Goal: Transaction & Acquisition: Purchase product/service

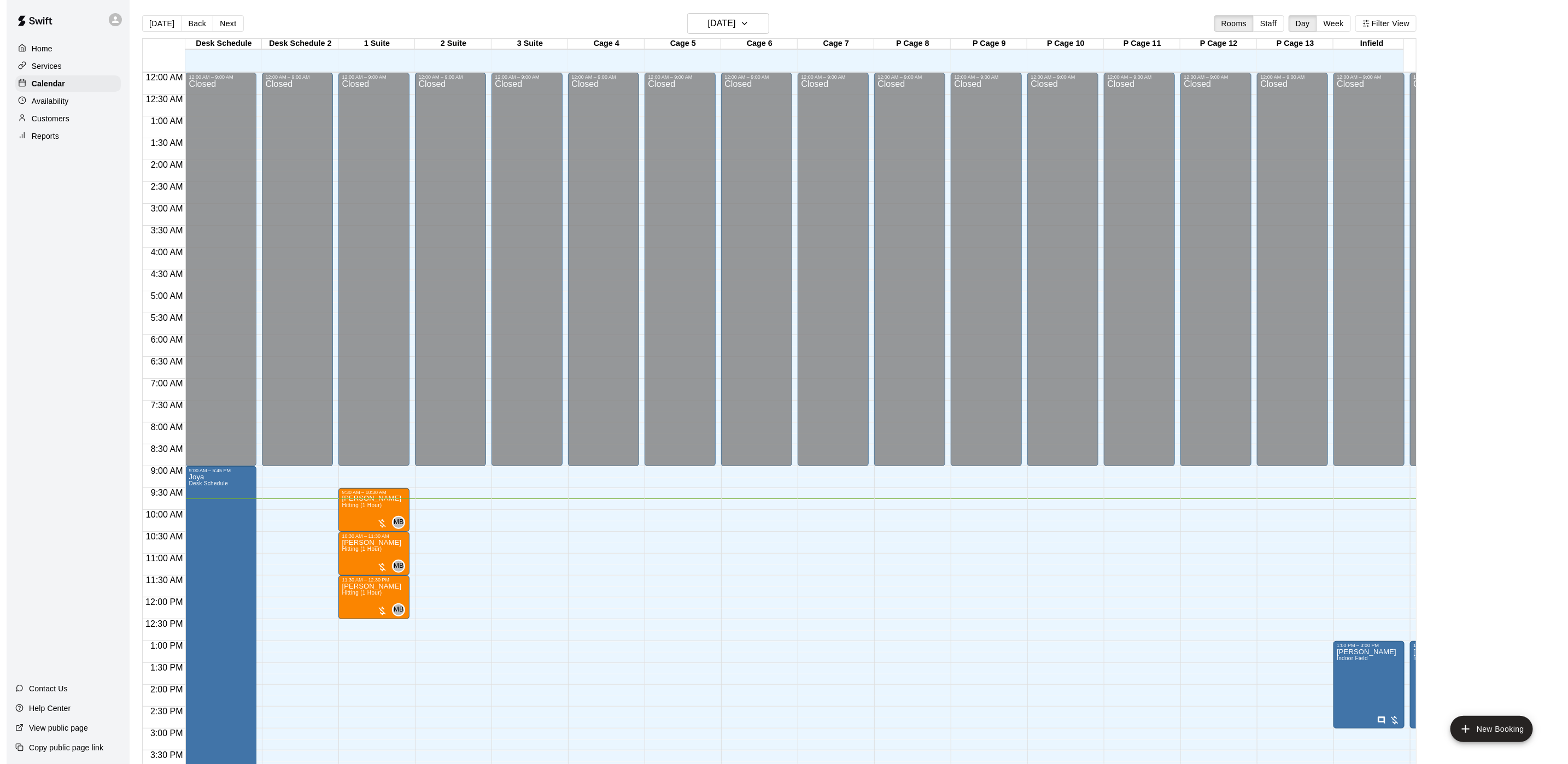
scroll to position [313, 0]
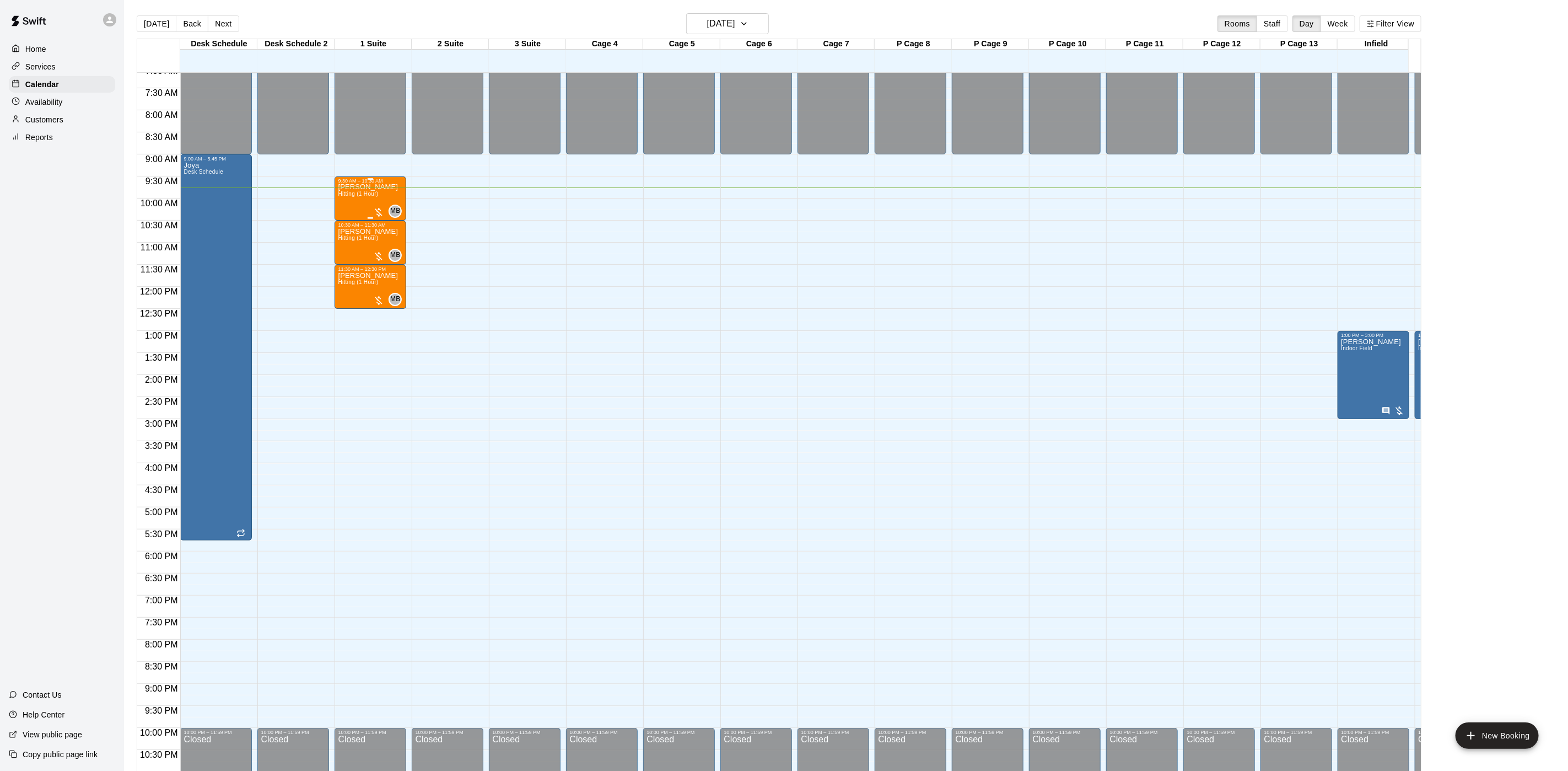
click at [398, 206] on span "MB" at bounding box center [395, 211] width 10 height 11
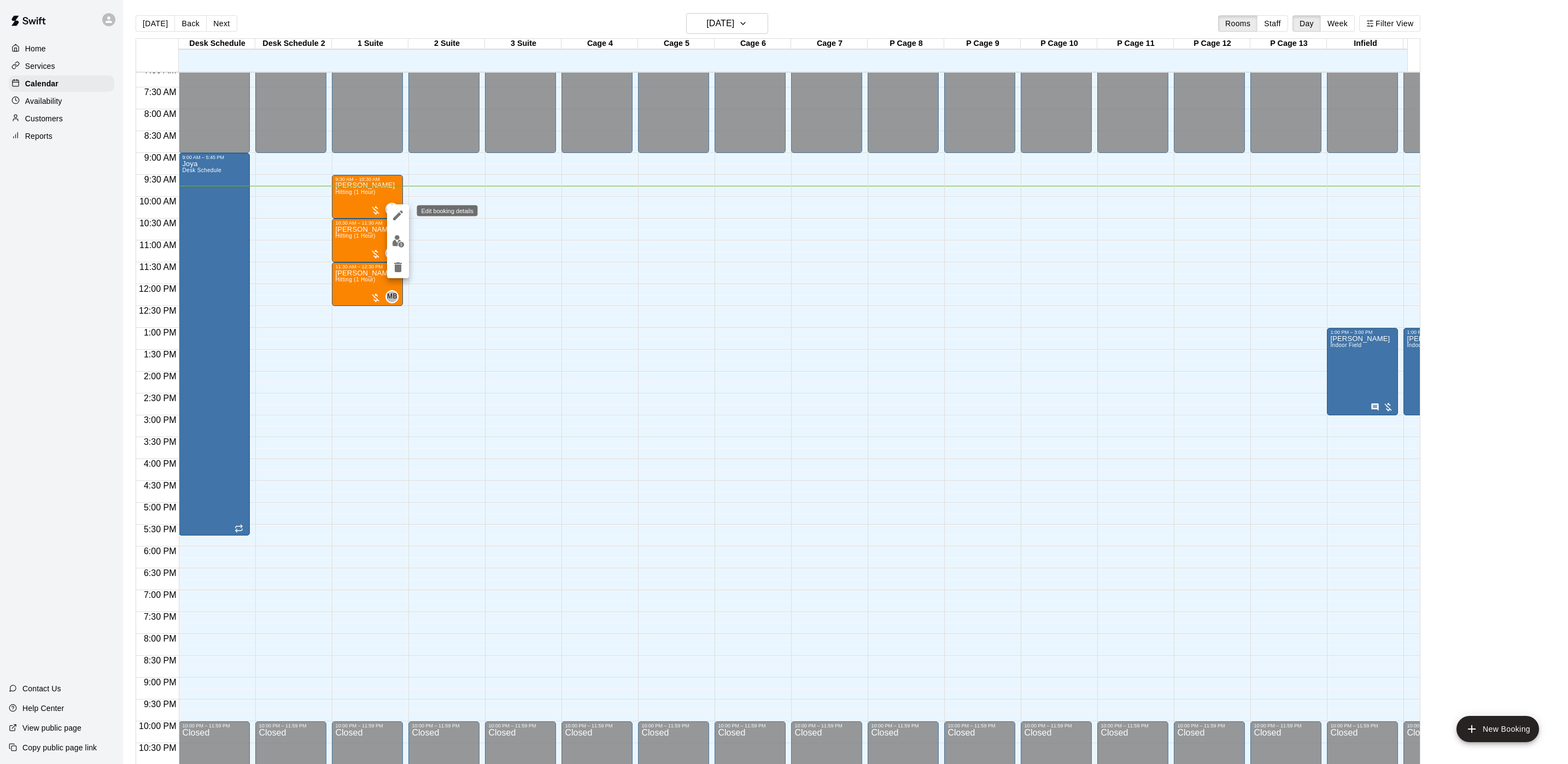
click at [394, 217] on icon "edit" at bounding box center [397, 215] width 10 height 10
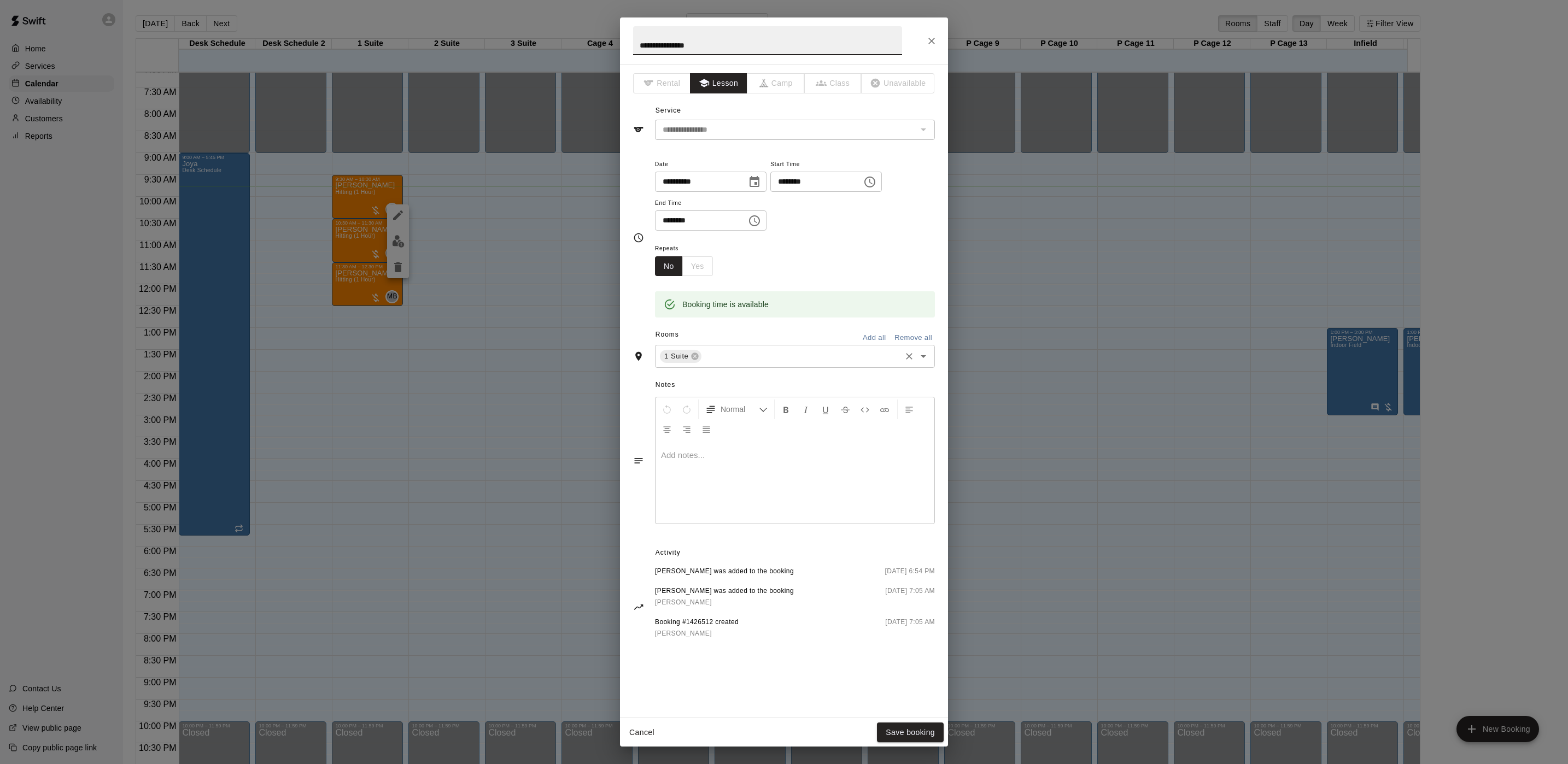
click at [981, 387] on div "**********" at bounding box center [784, 382] width 1568 height 764
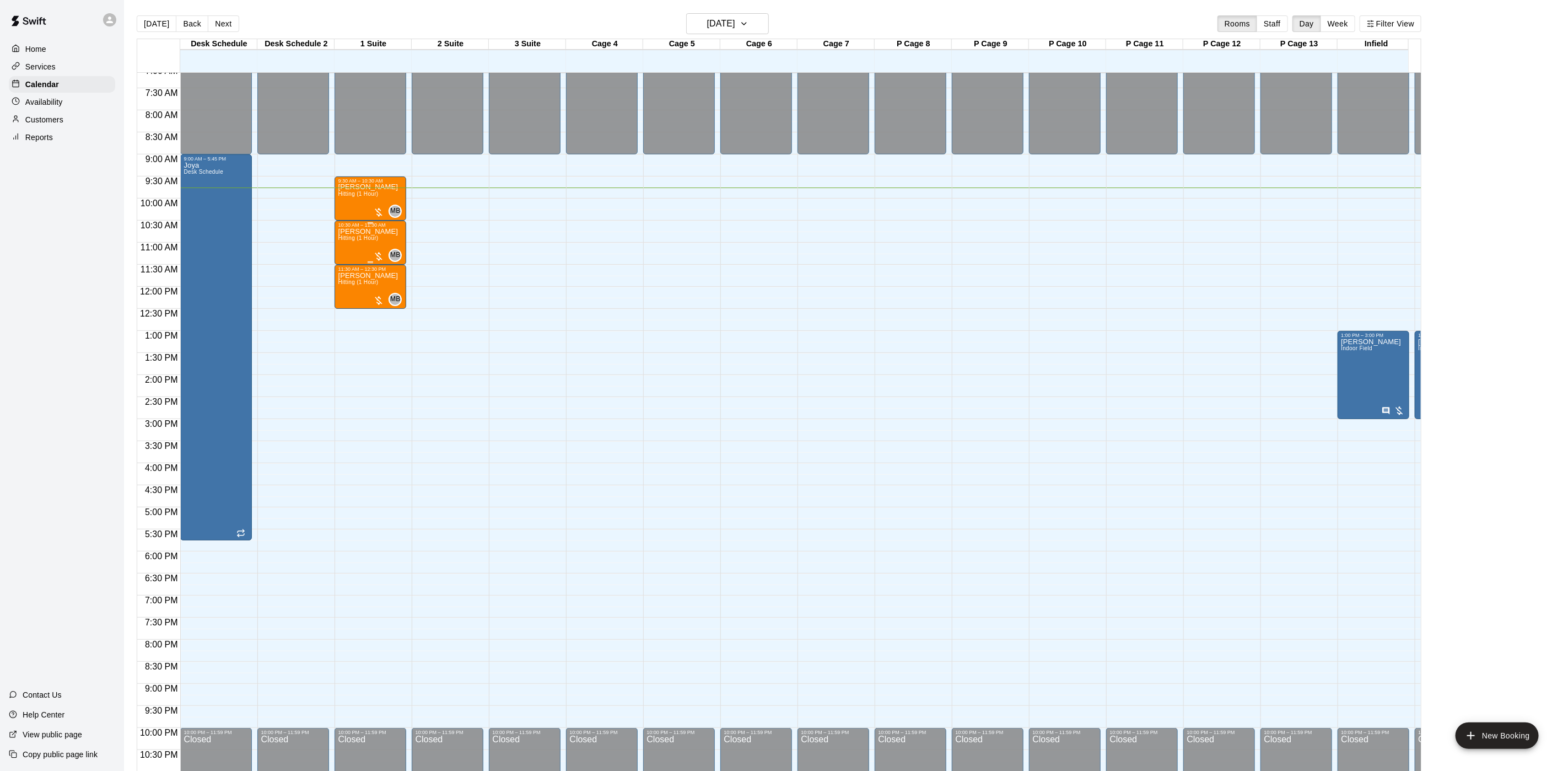
click at [396, 245] on div "[PERSON_NAME] (1 Hour) MB 0" at bounding box center [370, 613] width 65 height 771
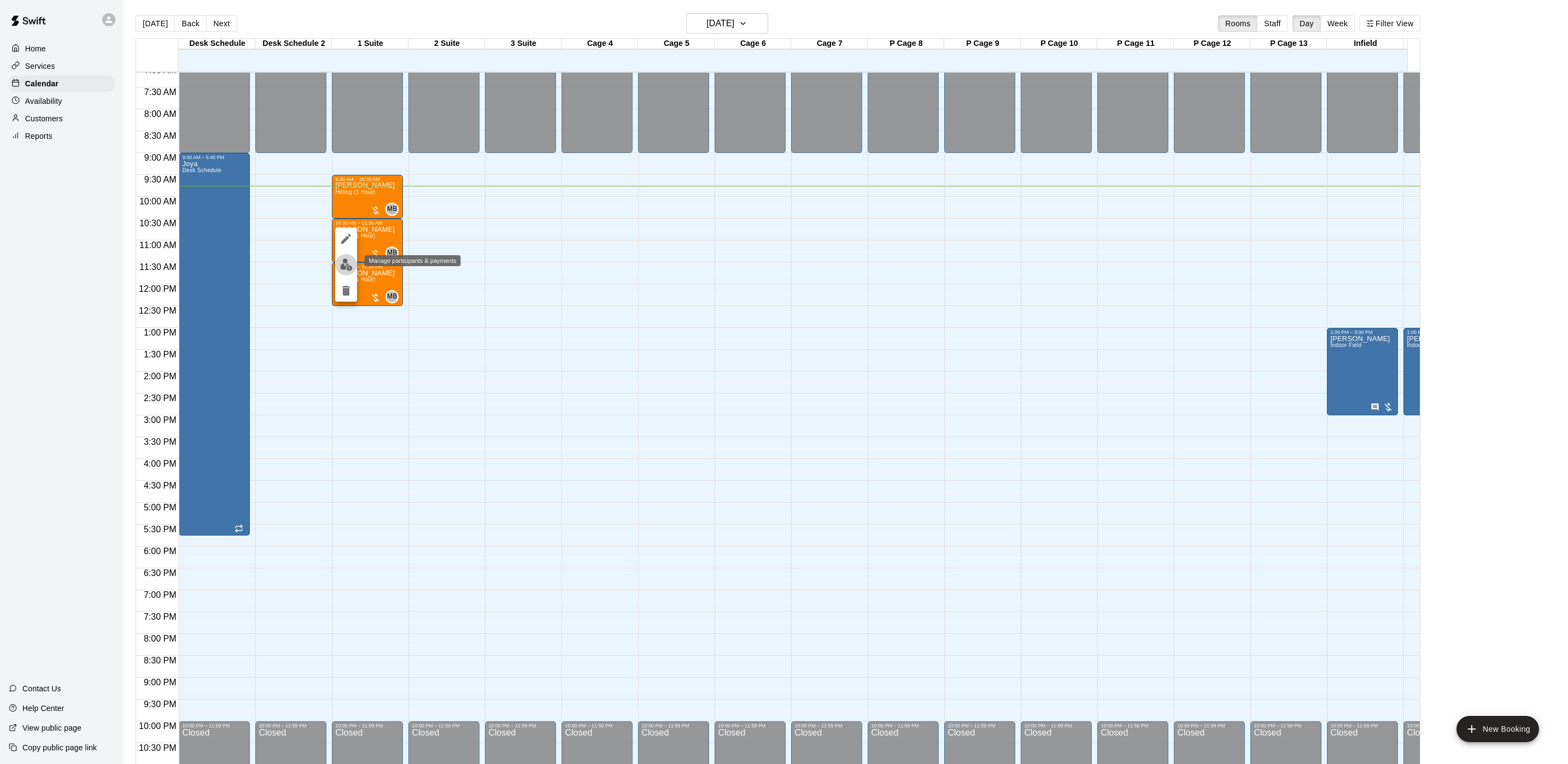
click at [349, 259] on img "edit" at bounding box center [347, 264] width 13 height 13
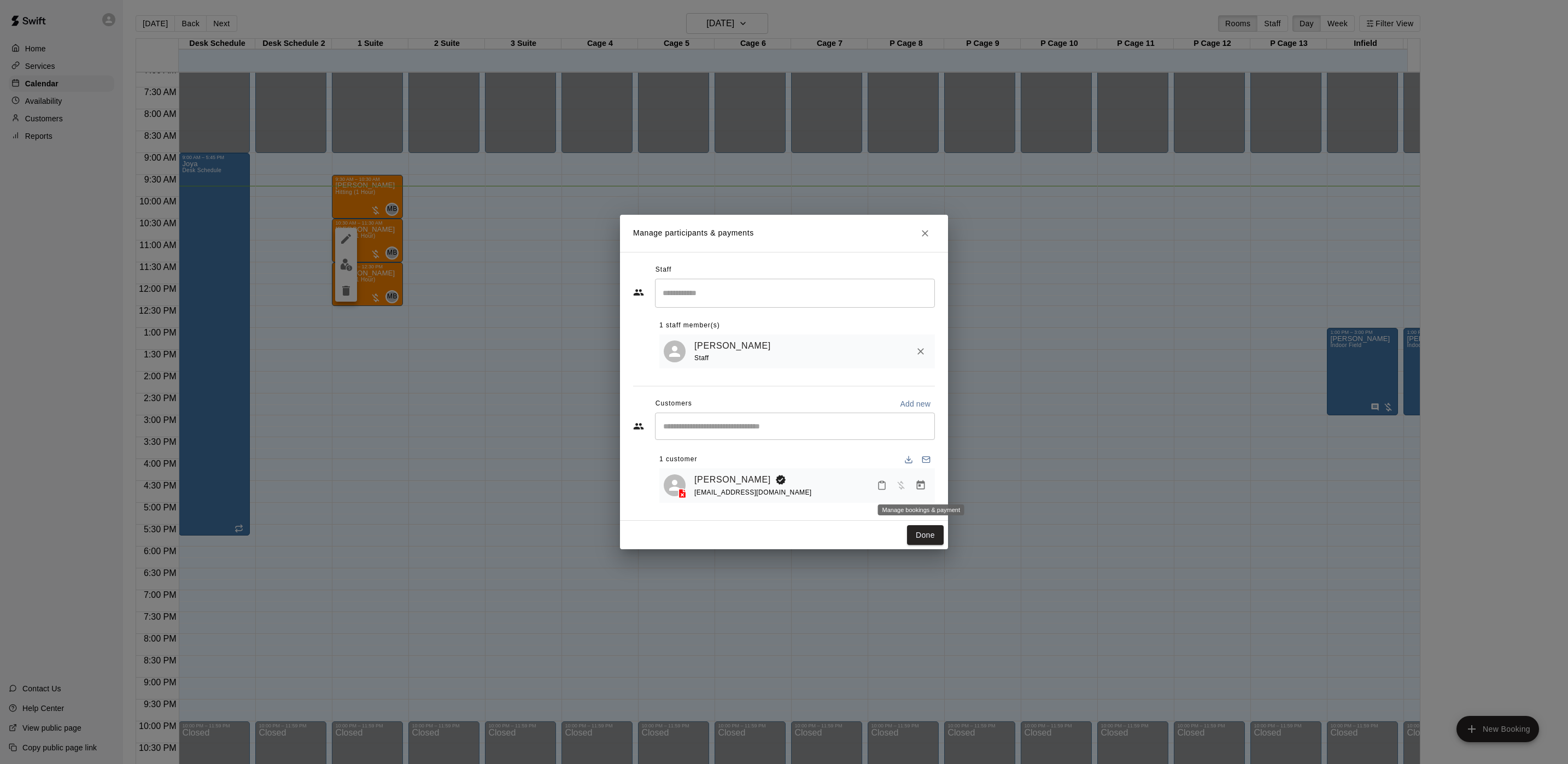
click at [920, 494] on button "Manage bookings & payment" at bounding box center [920, 485] width 20 height 20
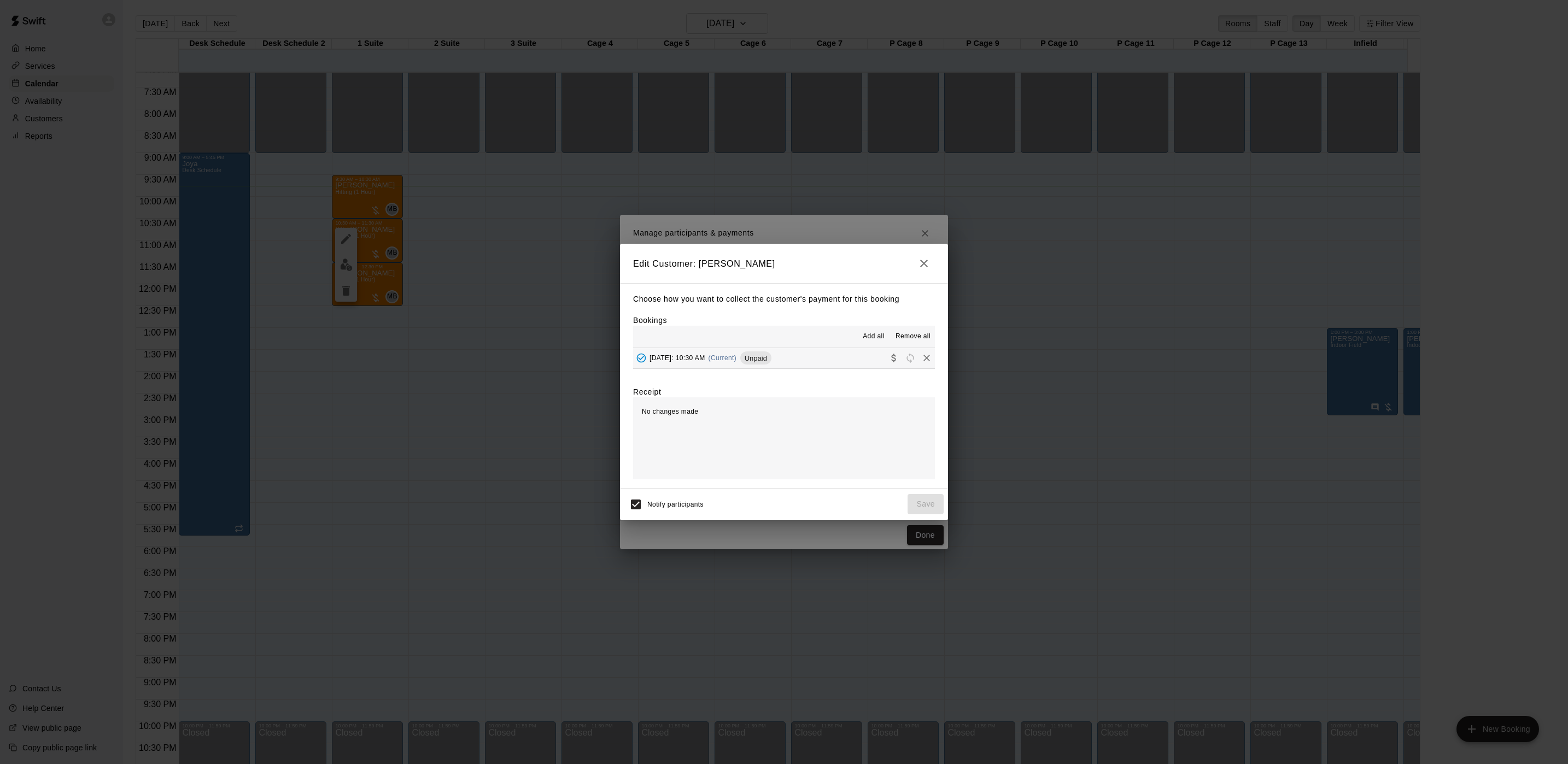
click at [705, 354] on span "[DATE]: 10:30 AM" at bounding box center [677, 358] width 56 height 8
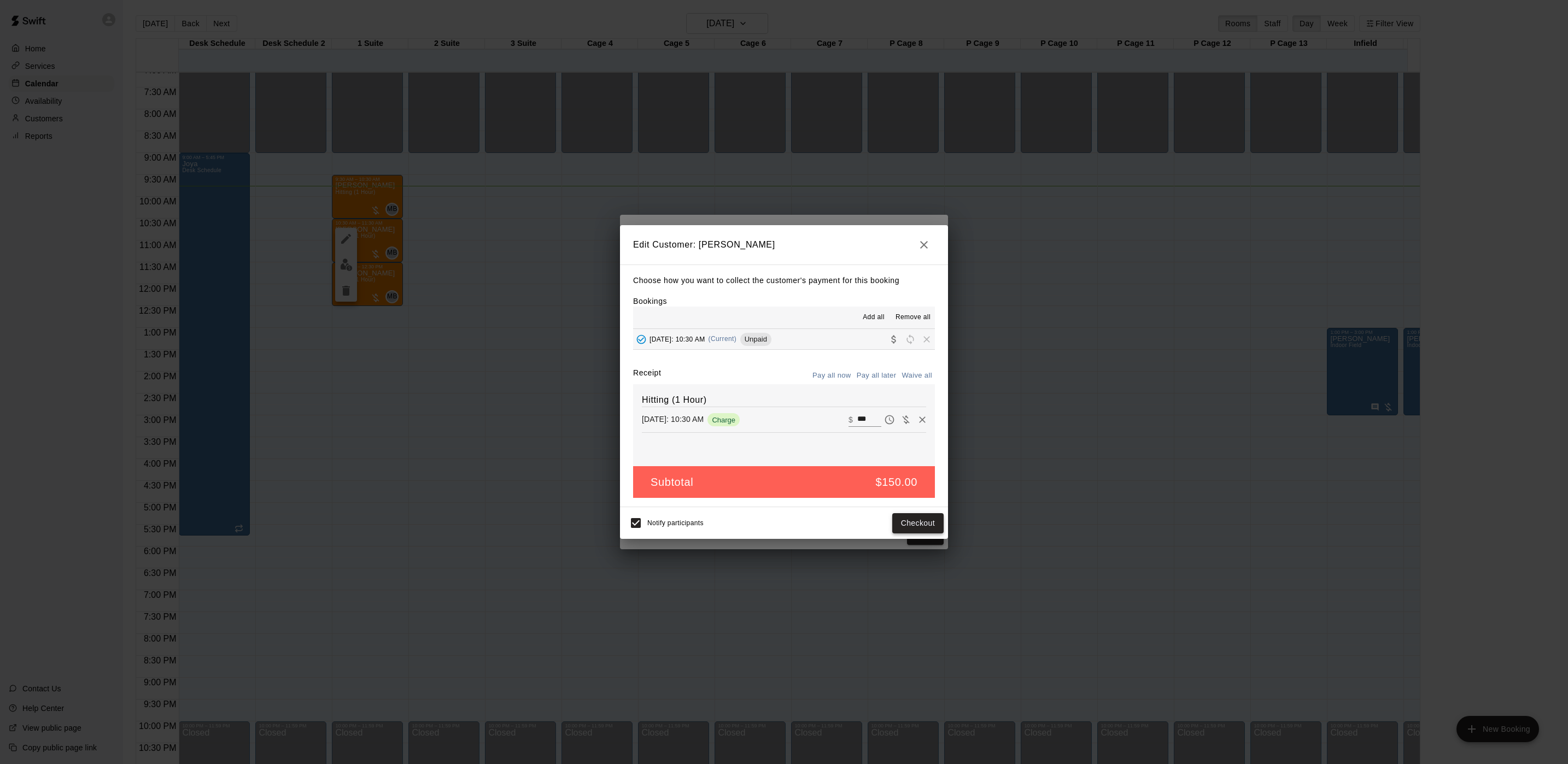
click at [902, 522] on button "Checkout" at bounding box center [918, 523] width 52 height 20
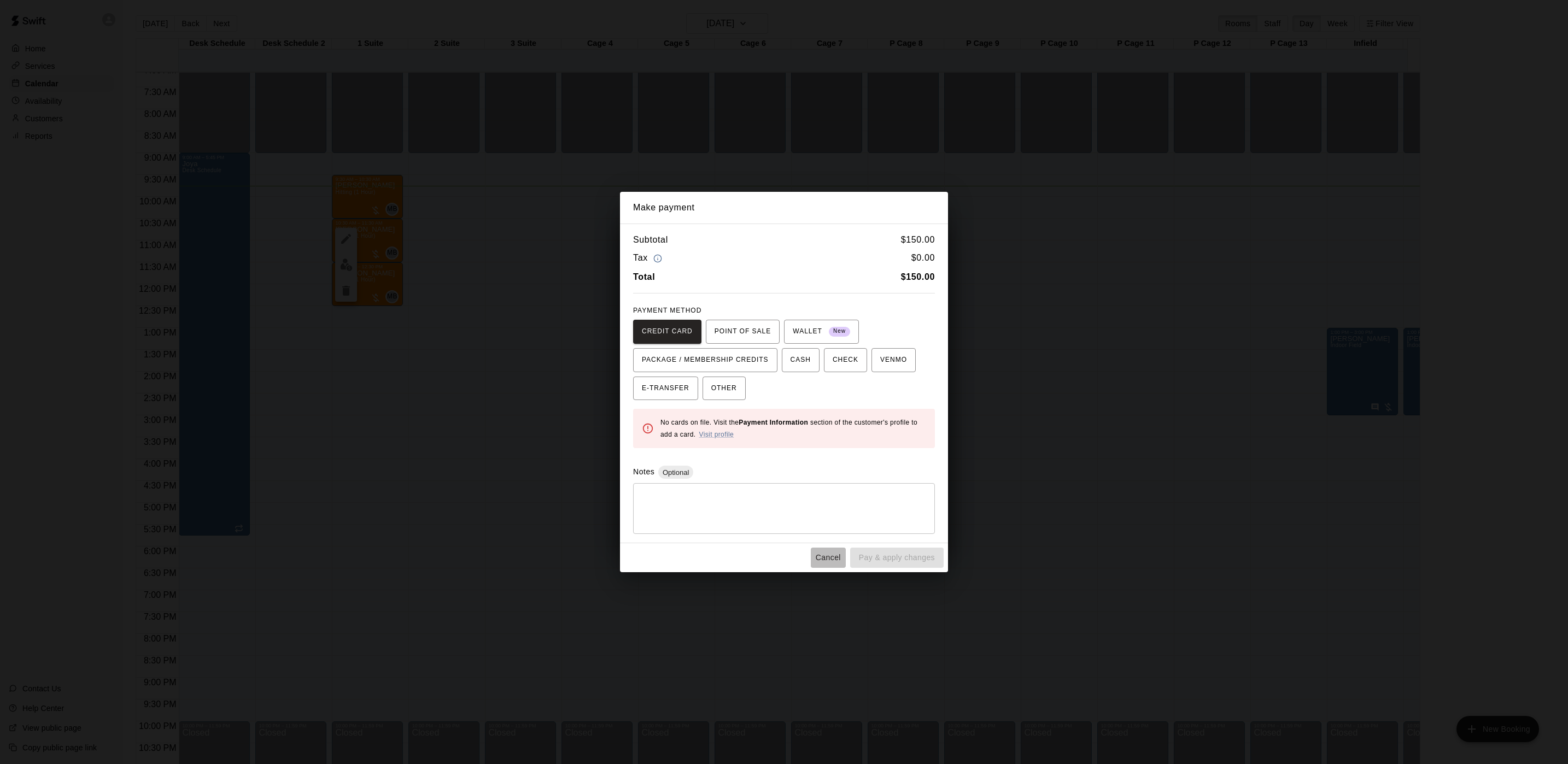
click at [837, 550] on button "Cancel" at bounding box center [828, 558] width 35 height 20
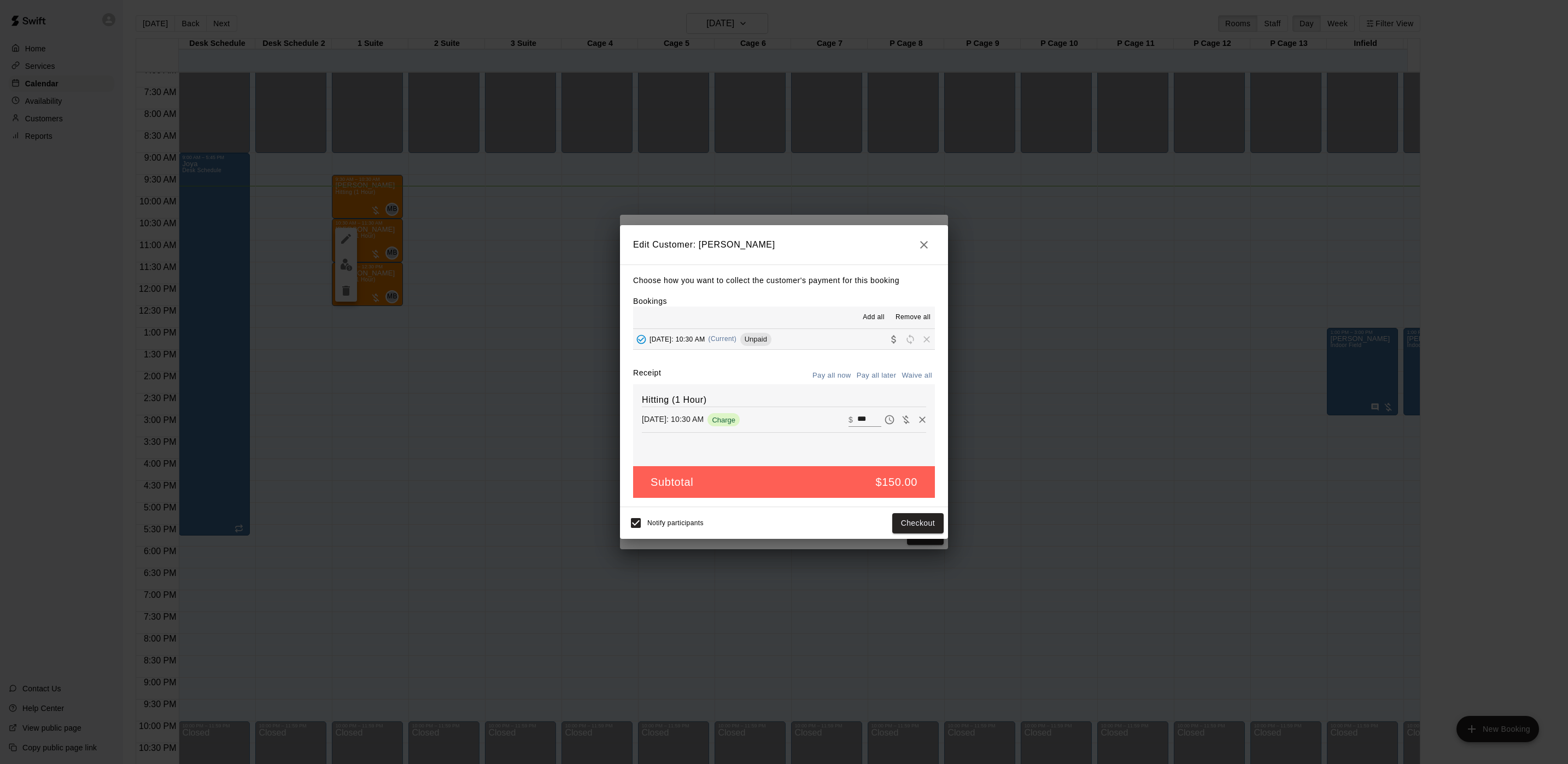
click at [703, 346] on div "[DATE]: 10:30 AM (Current) Unpaid" at bounding box center [702, 339] width 138 height 16
click at [926, 242] on icon "button" at bounding box center [923, 245] width 13 height 13
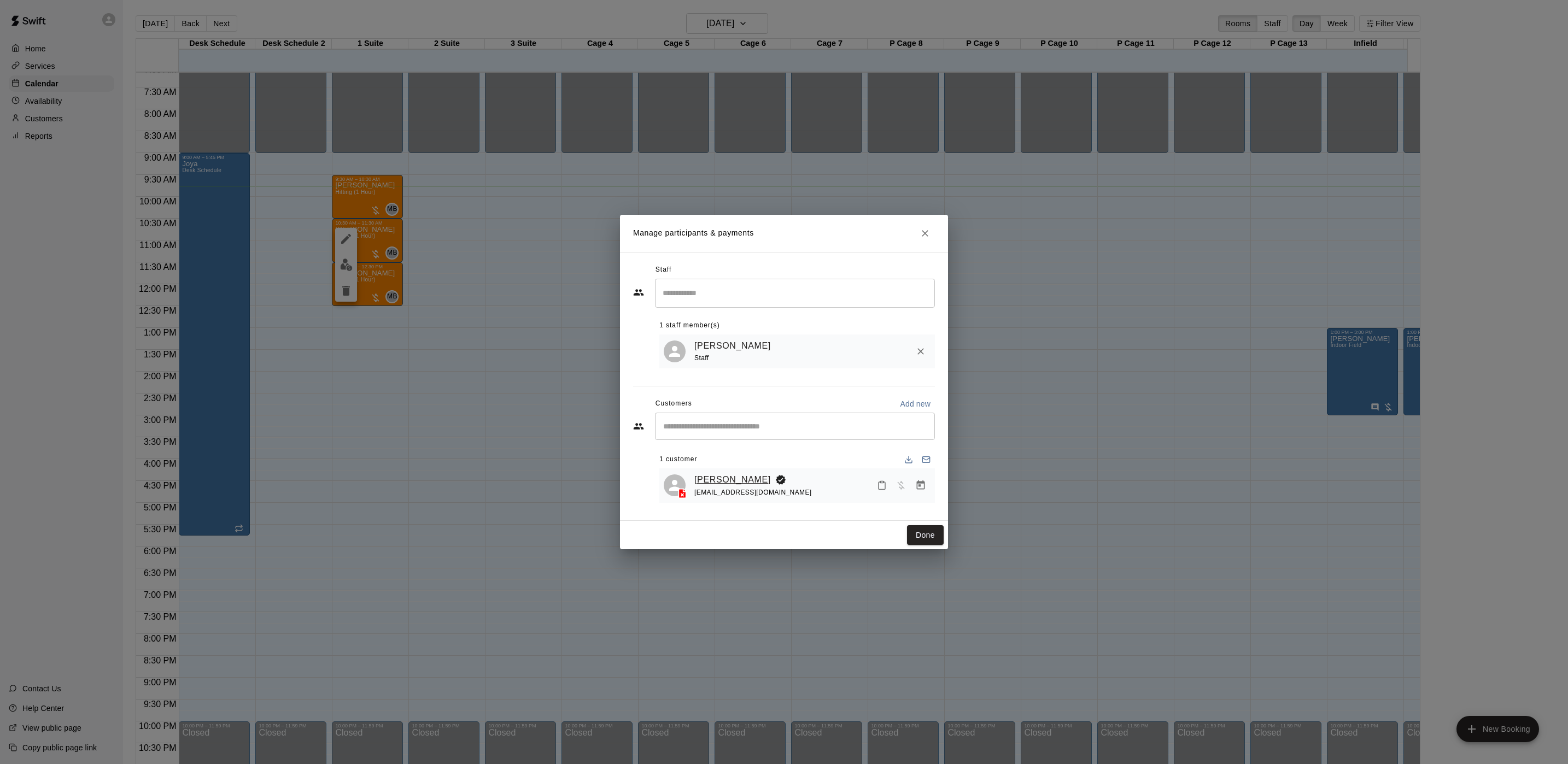
click at [714, 474] on link "[PERSON_NAME]" at bounding box center [732, 479] width 77 height 14
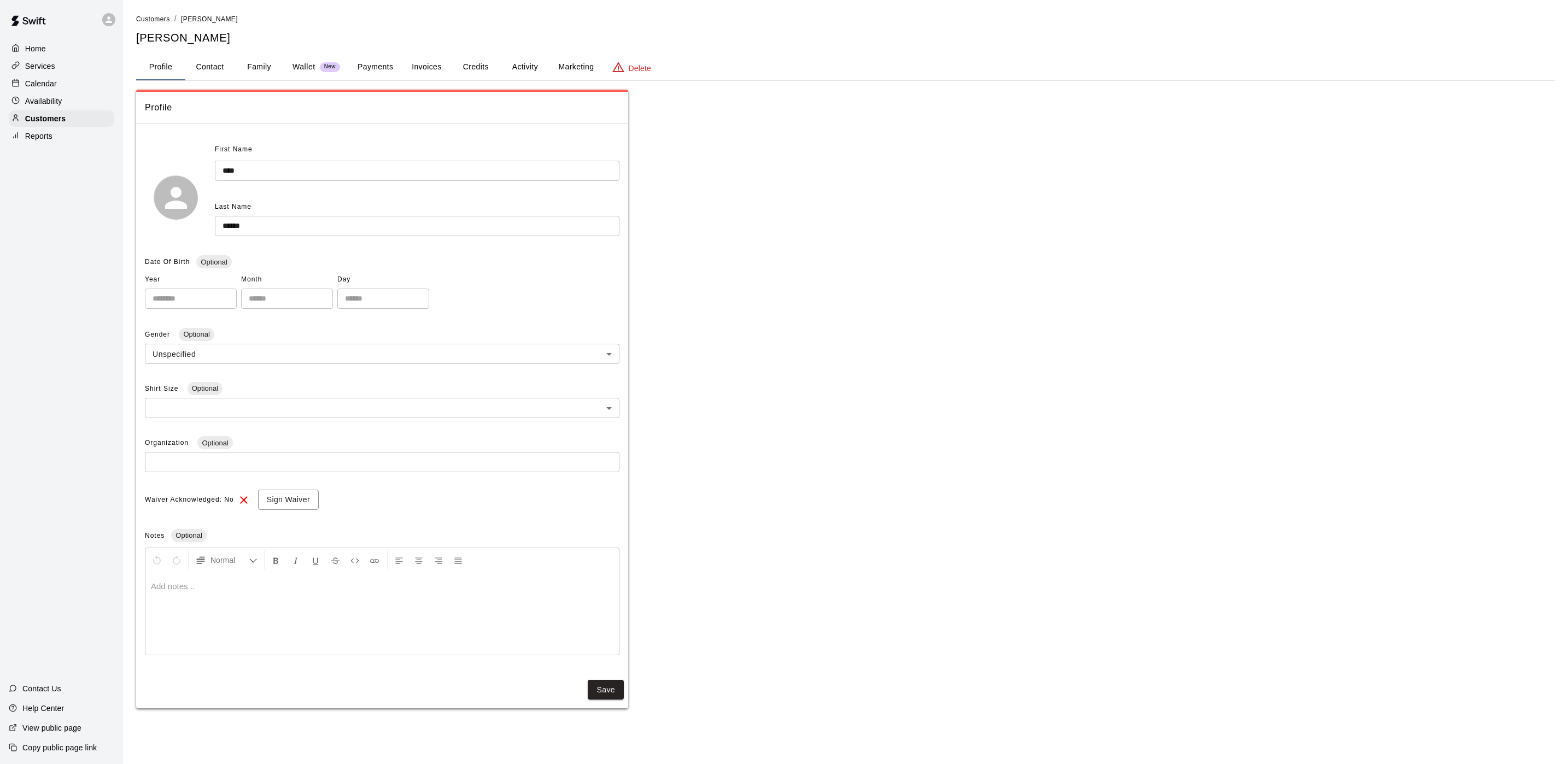
click at [390, 63] on button "Payments" at bounding box center [376, 67] width 53 height 27
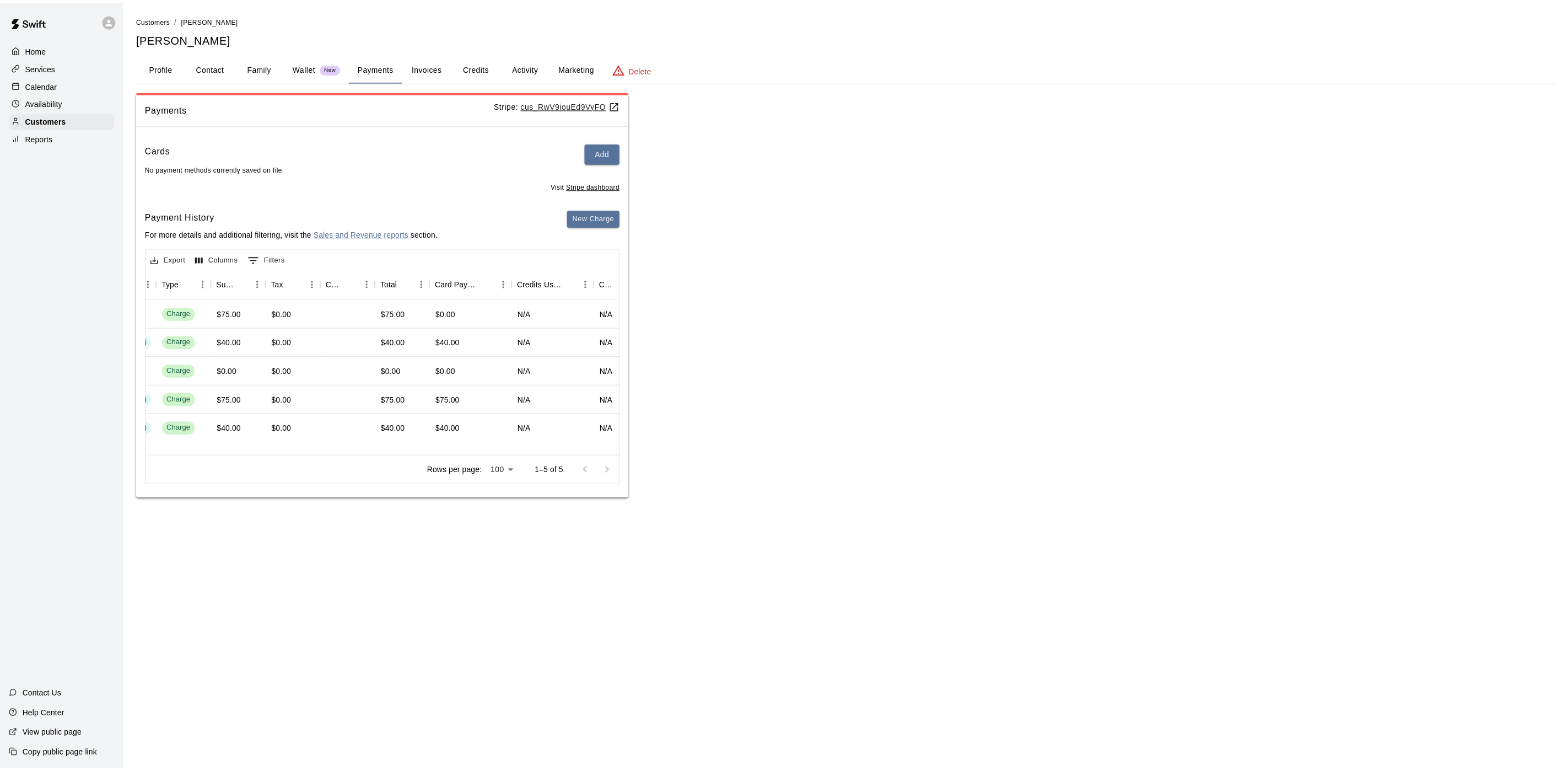
scroll to position [12, 394]
click at [515, 63] on button "Activity" at bounding box center [528, 68] width 50 height 27
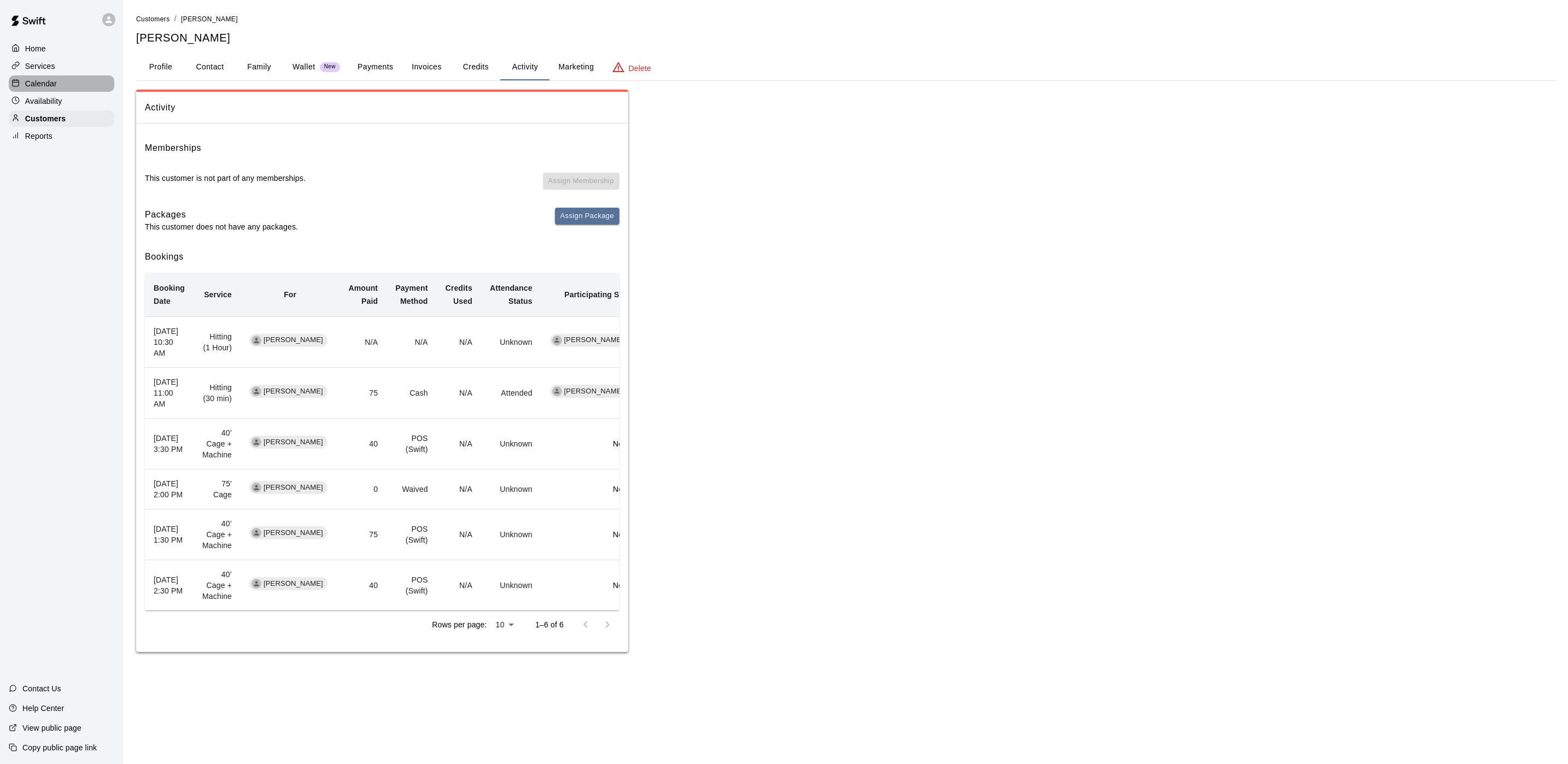
click at [109, 91] on div "Calendar" at bounding box center [61, 83] width 106 height 16
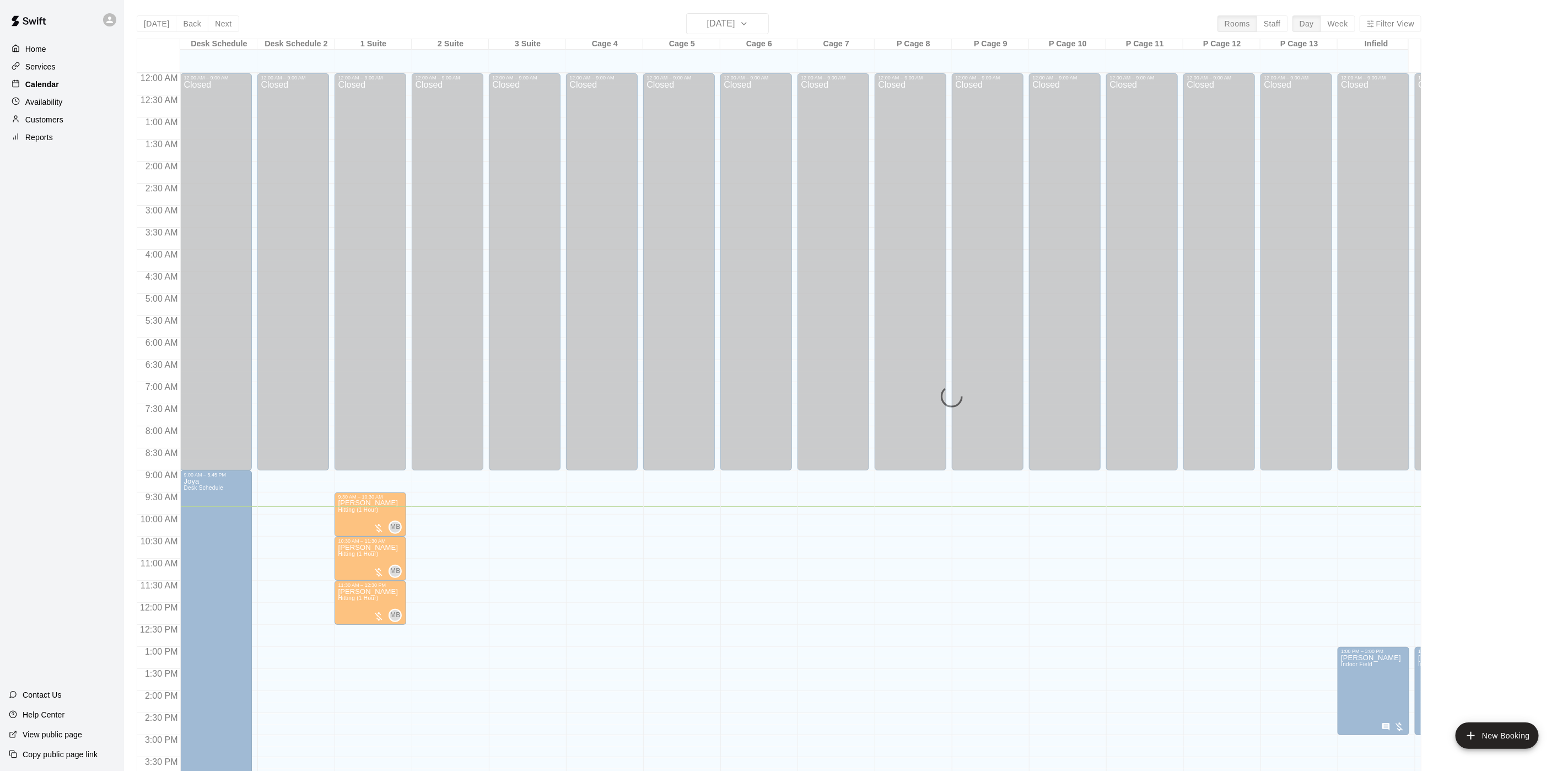
scroll to position [316, 0]
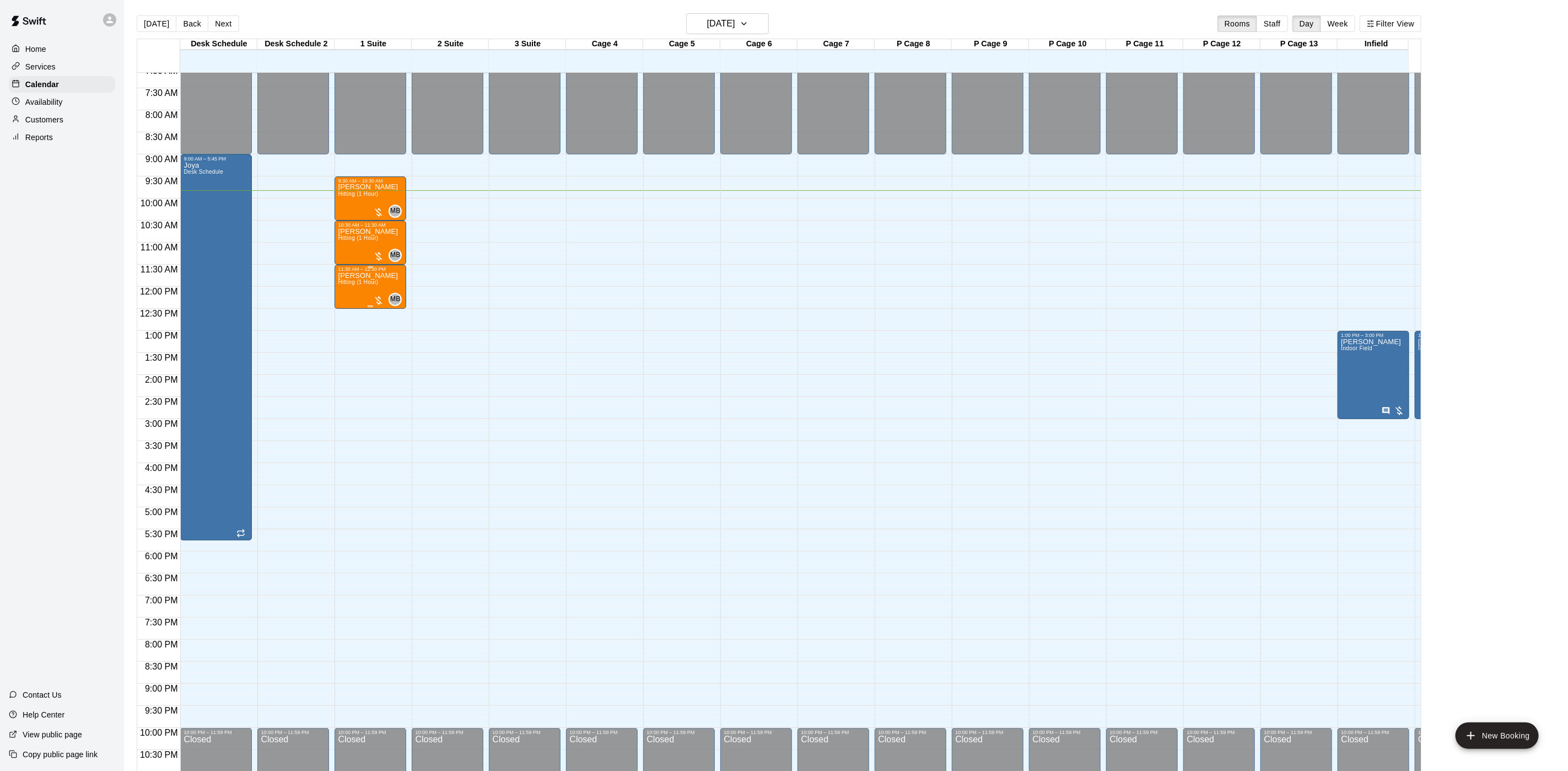
click at [395, 288] on div "[PERSON_NAME] Hitting (1 Hour) MB 0" at bounding box center [370, 657] width 65 height 771
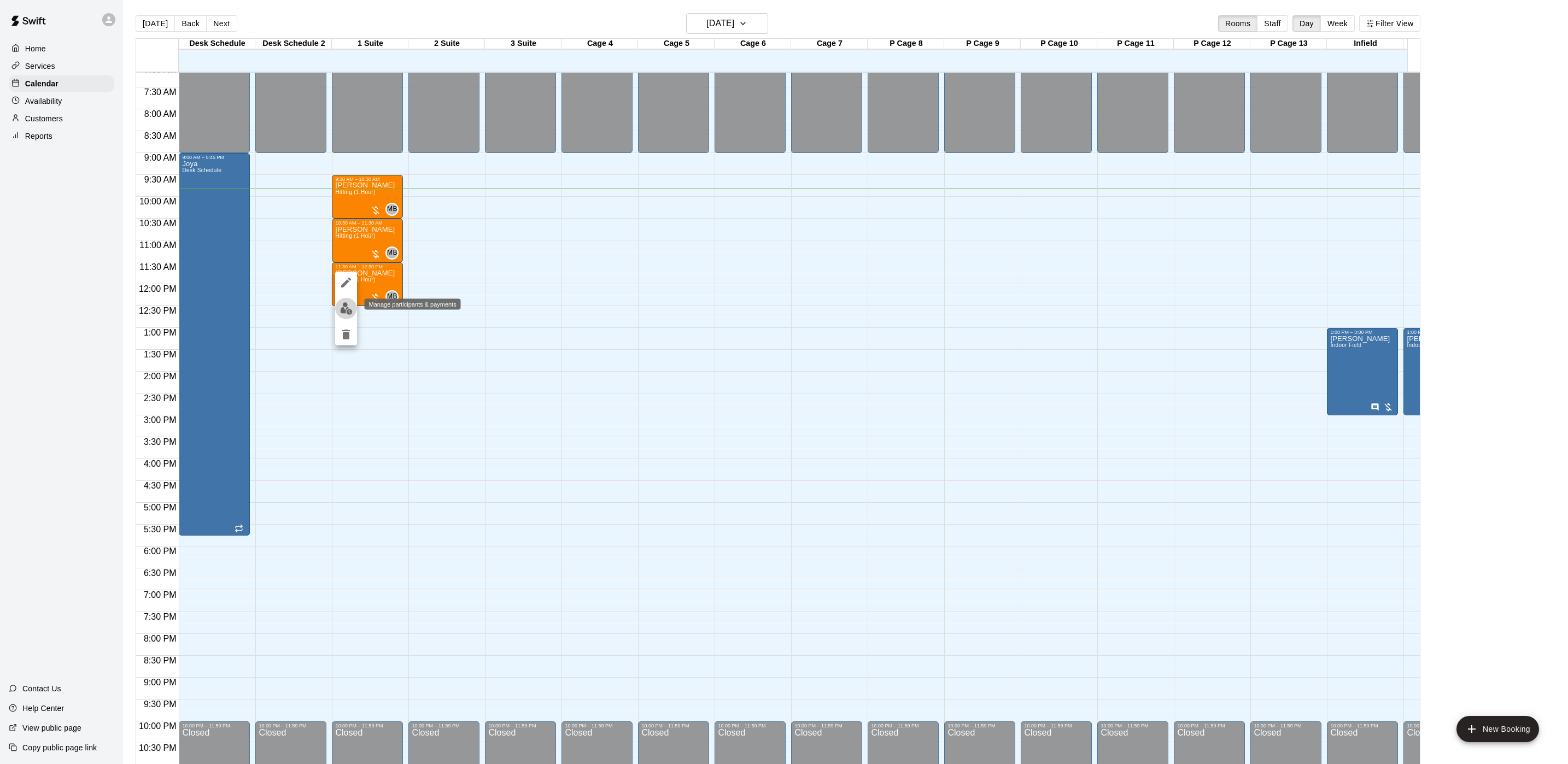
click at [342, 305] on img "edit" at bounding box center [347, 308] width 13 height 13
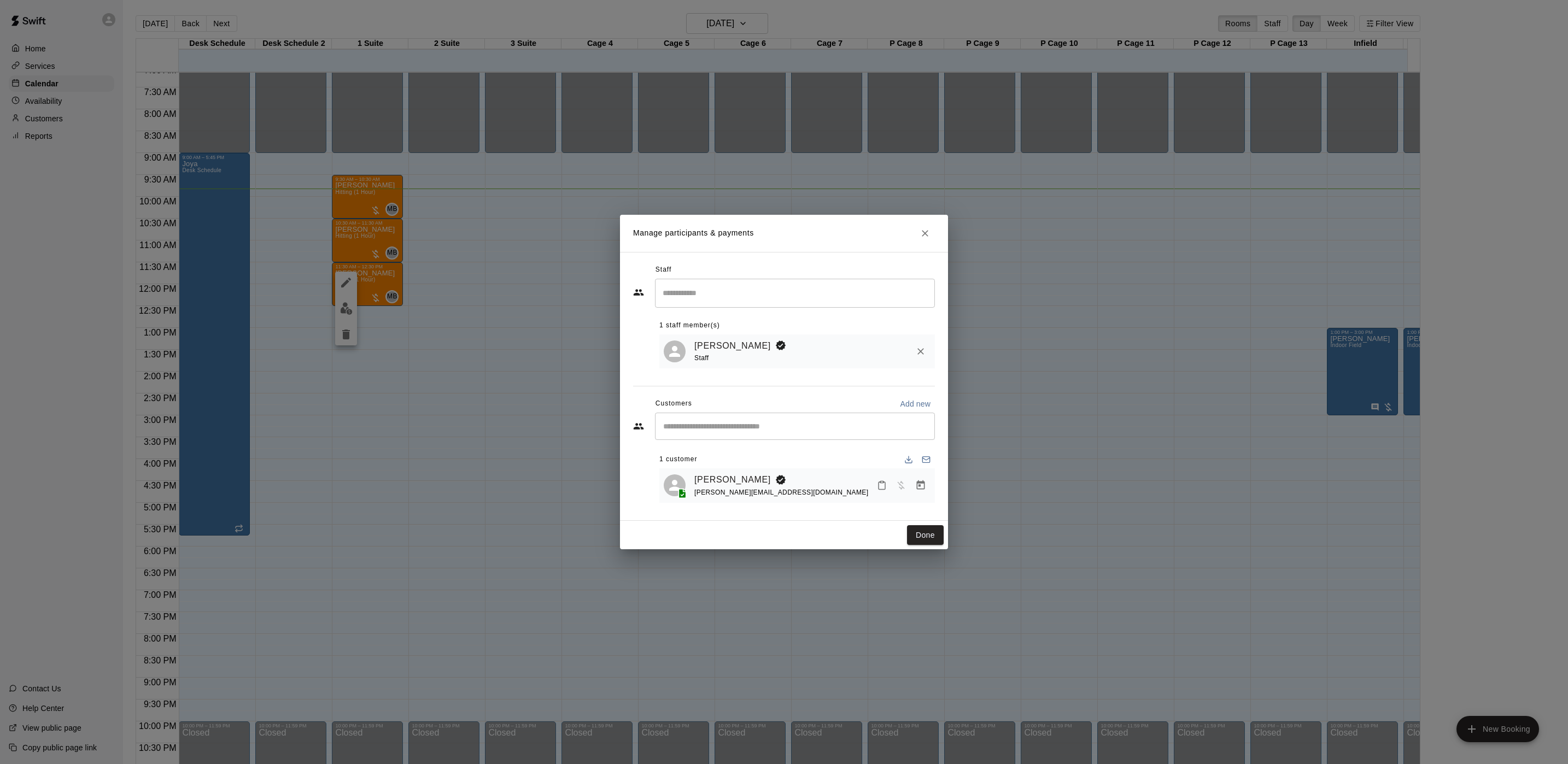
click at [923, 490] on icon "Manage bookings & payment" at bounding box center [921, 485] width 8 height 9
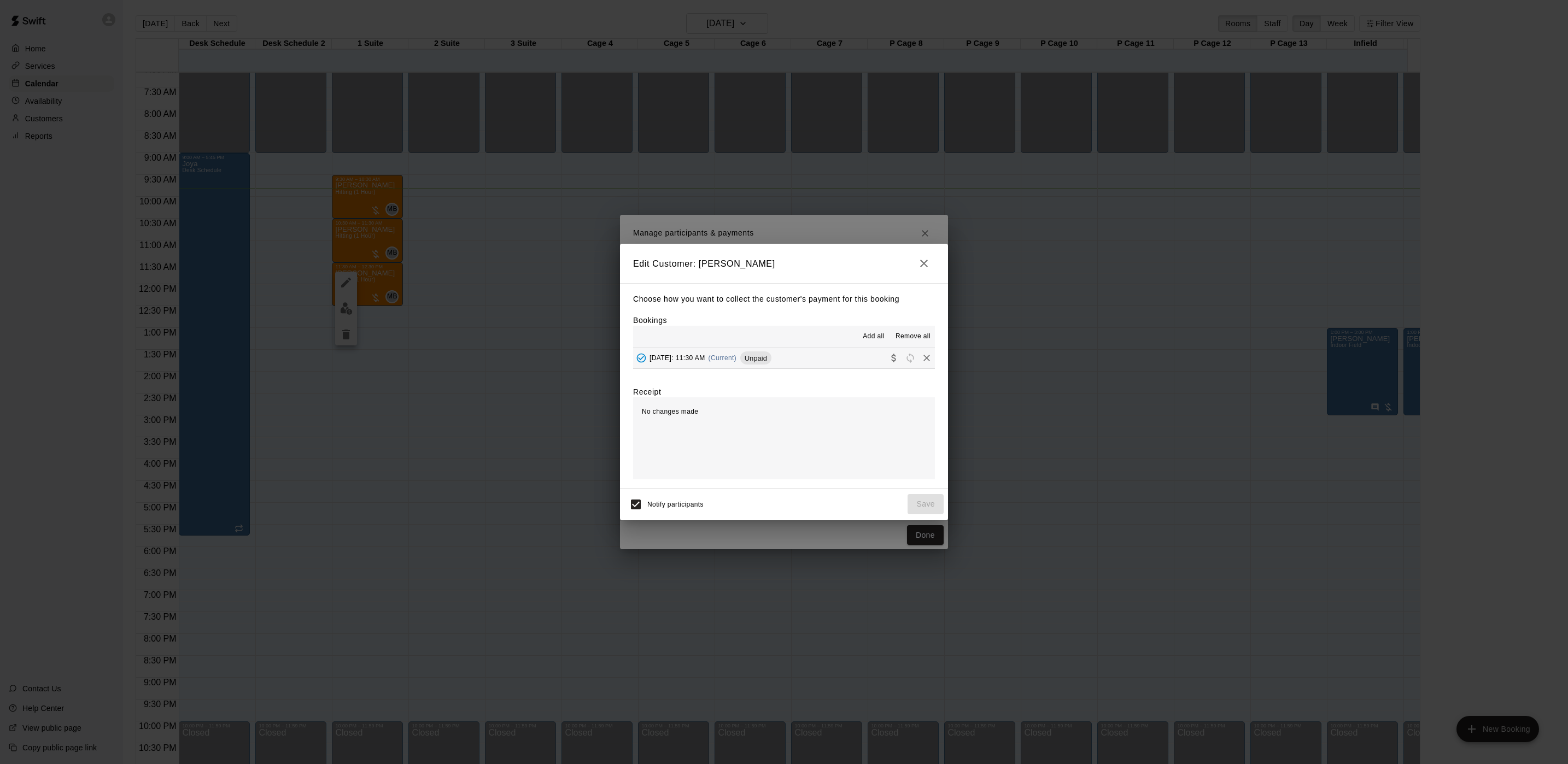
click at [771, 364] on div "[DATE]: 11:30 AM (Current) Unpaid" at bounding box center [702, 357] width 138 height 16
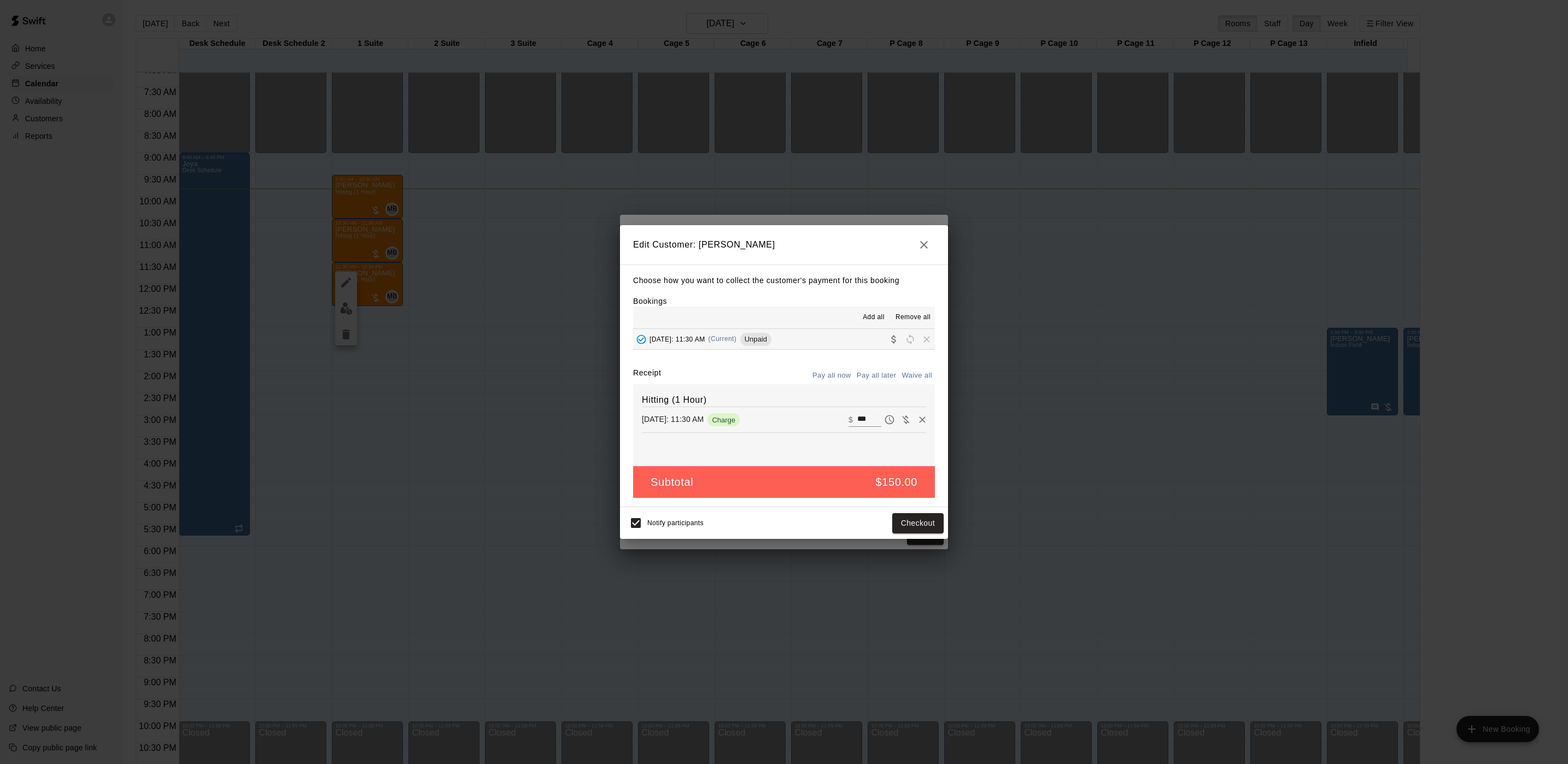
click at [908, 513] on div "Notify participants Checkout" at bounding box center [784, 522] width 319 height 23
click at [908, 518] on button "Checkout" at bounding box center [918, 523] width 52 height 20
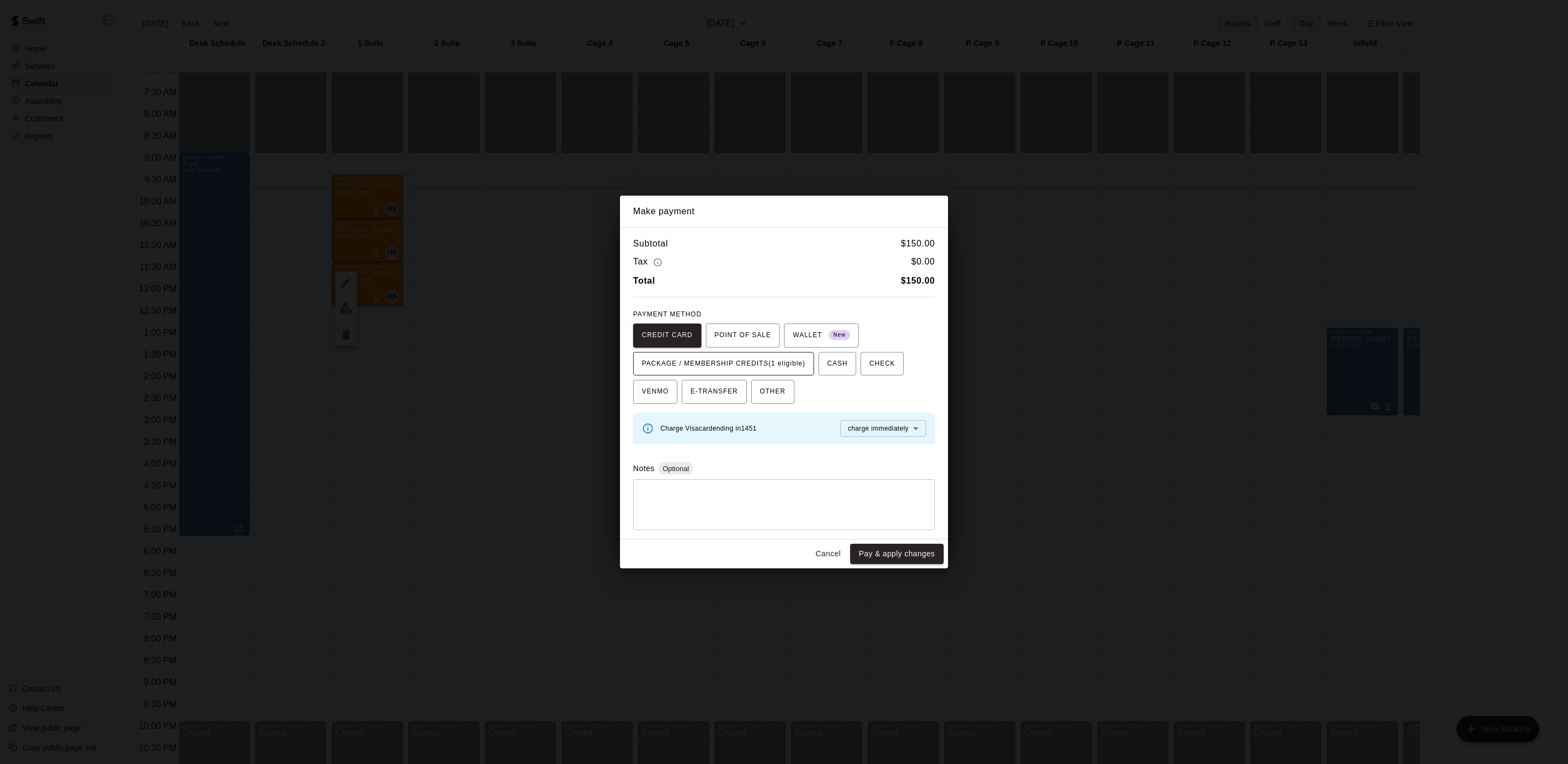
click at [778, 357] on span "PACKAGE / MEMBERSHIP CREDITS (1 eligible)" at bounding box center [723, 364] width 164 height 17
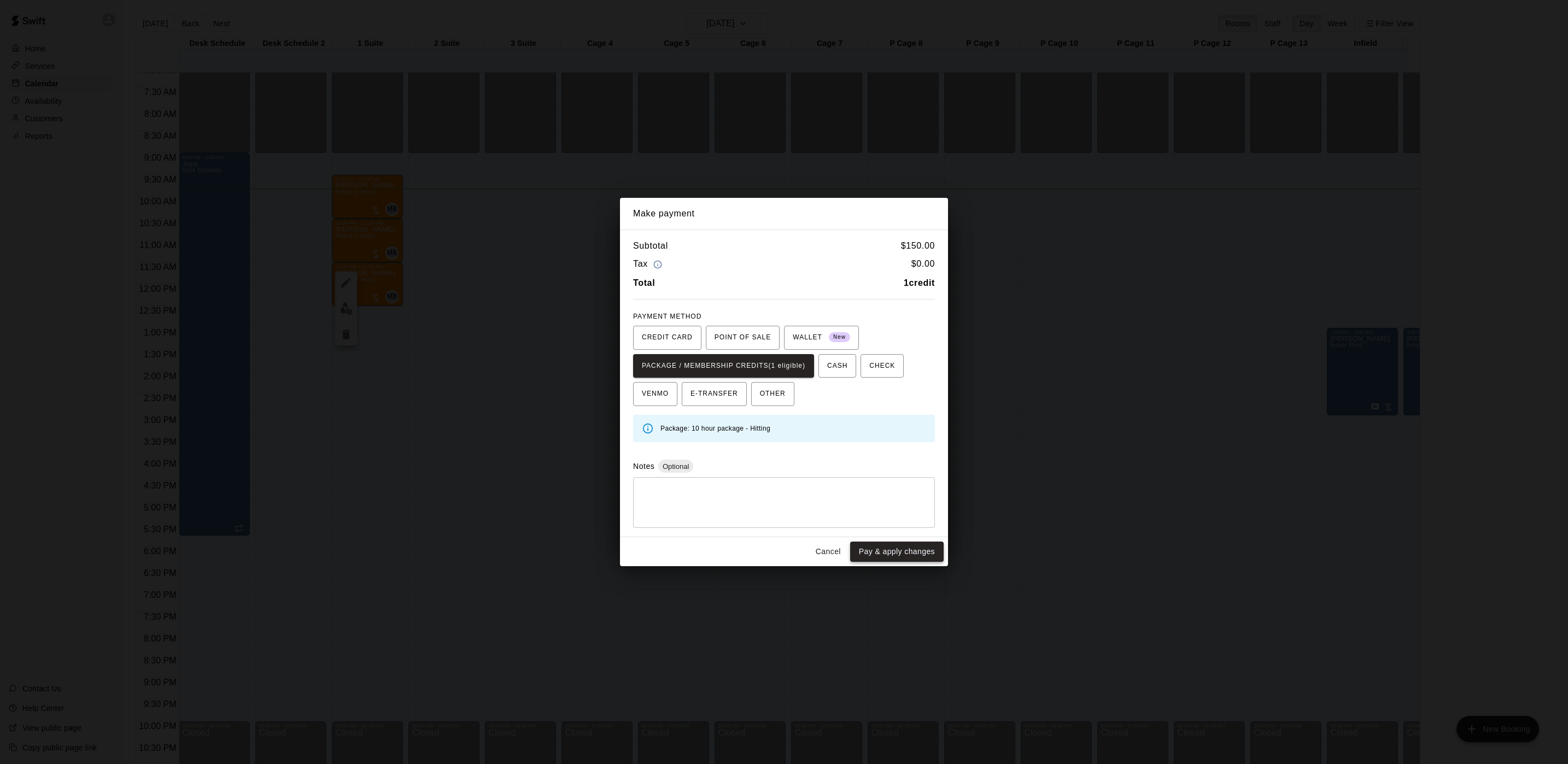
click at [899, 548] on button "Pay & apply changes" at bounding box center [896, 551] width 93 height 20
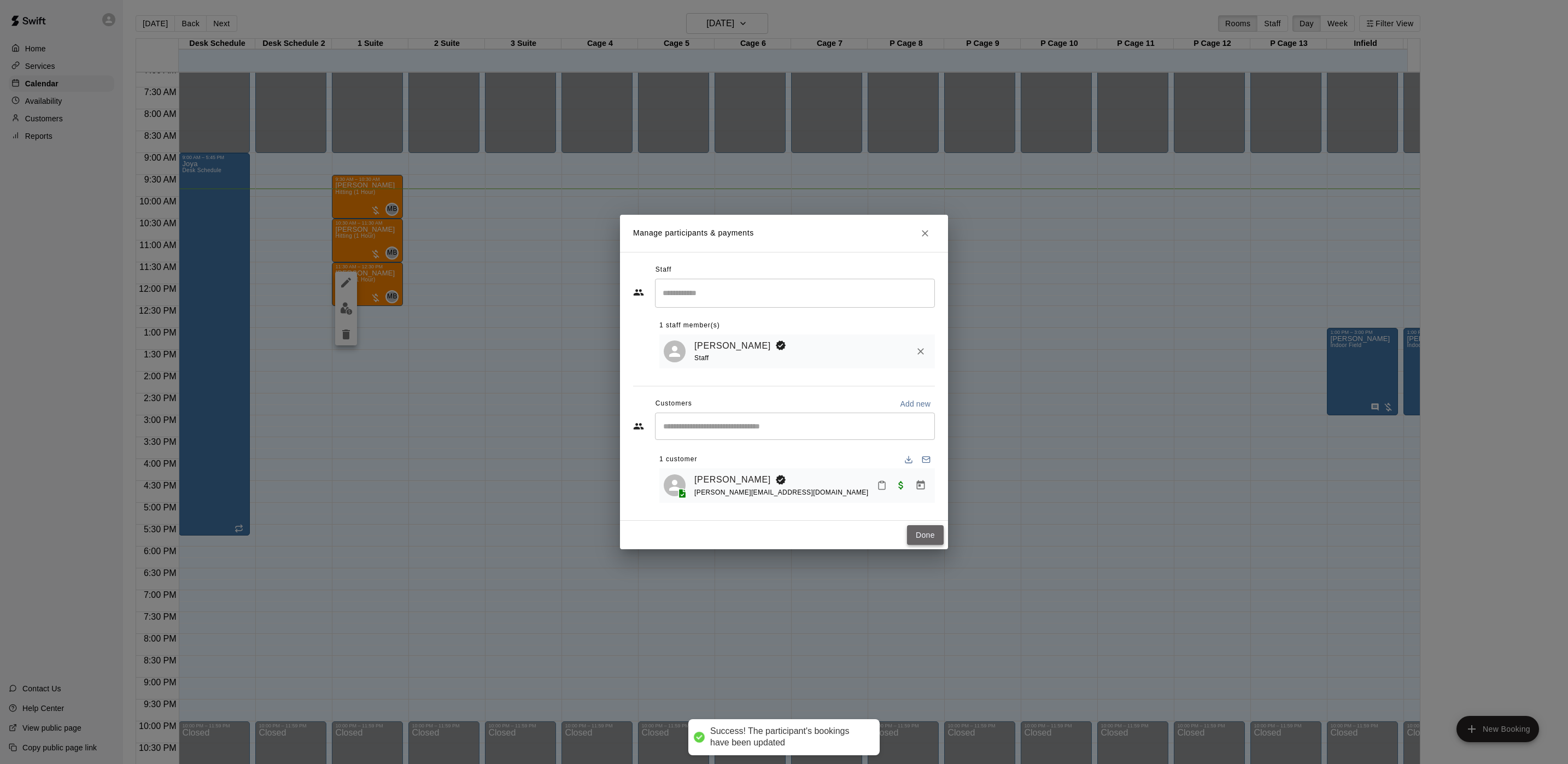
click at [923, 532] on button "Done" at bounding box center [925, 535] width 37 height 20
